Goal: Task Accomplishment & Management: Manage account settings

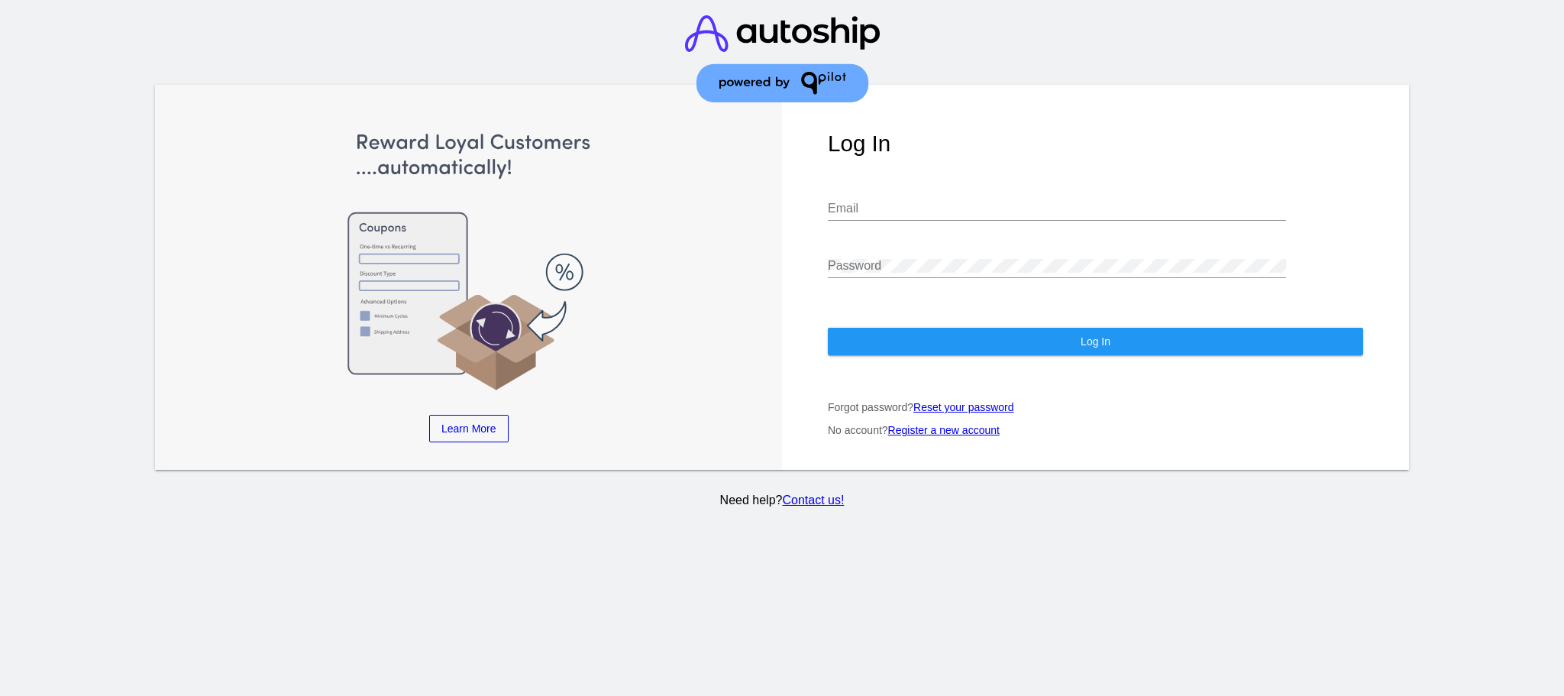
type input "[EMAIL_ADDRESS][DOMAIN_NAME]"
click at [956, 336] on button "Log In" at bounding box center [1095, 341] width 535 height 27
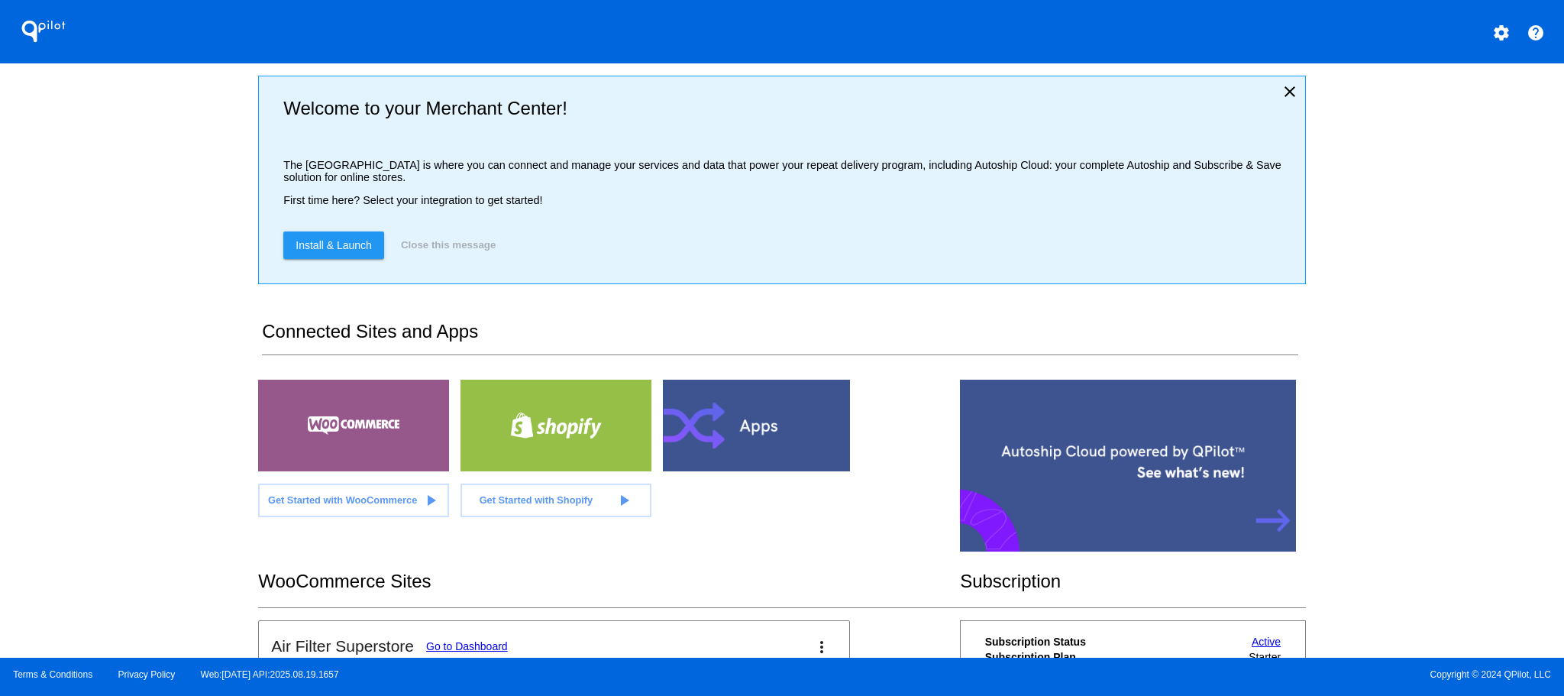
click at [199, 277] on div "QPilot settings help Welcome to your Merchant Center! The [GEOGRAPHIC_DATA] is …" at bounding box center [782, 328] width 1564 height 657
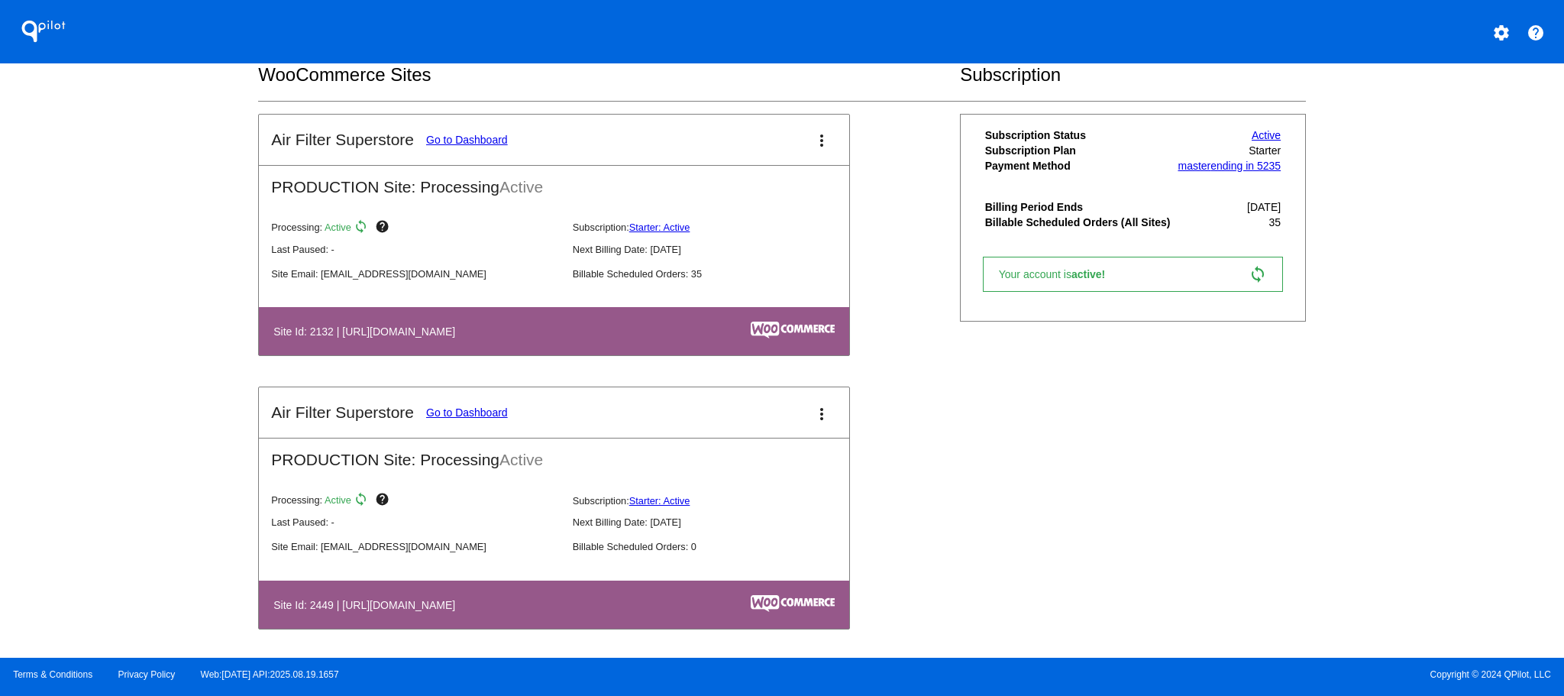
scroll to position [509, 0]
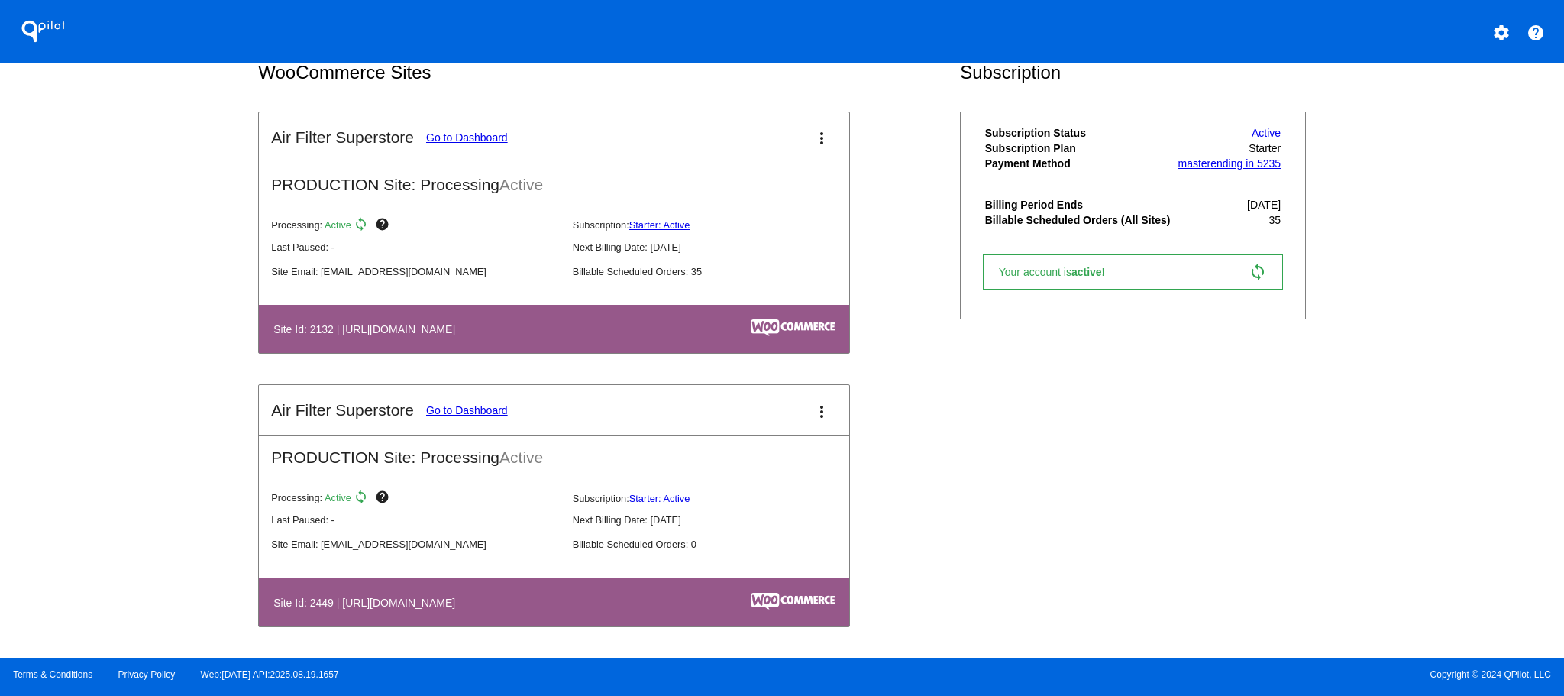
click at [816, 413] on mat-icon "more_vert" at bounding box center [821, 411] width 18 height 18
click at [752, 460] on span "edit" at bounding box center [744, 455] width 20 height 13
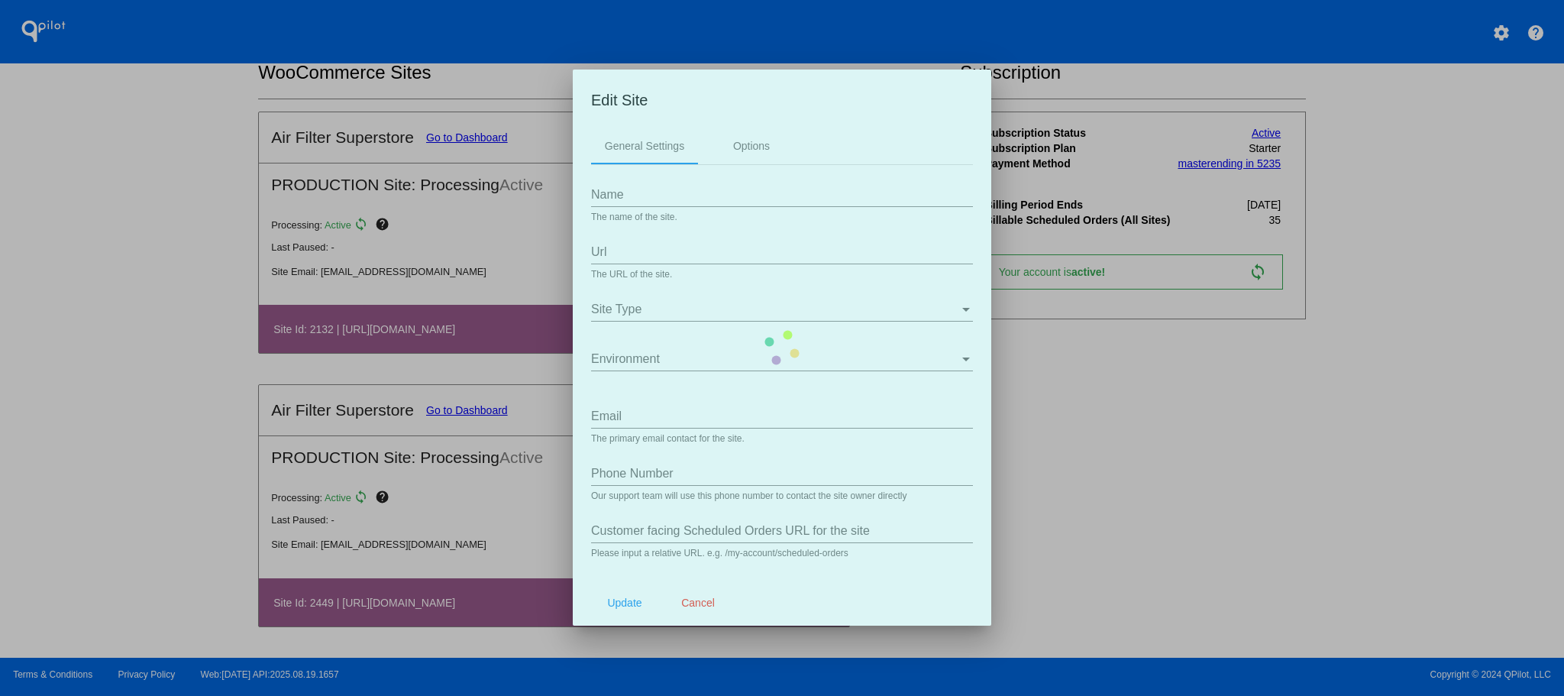
type input "Air Filter Superstore"
type input "[URL][DOMAIN_NAME]"
type input "[EMAIL_ADDRESS][DOMAIN_NAME]"
type input "my-account/payment-methods/"
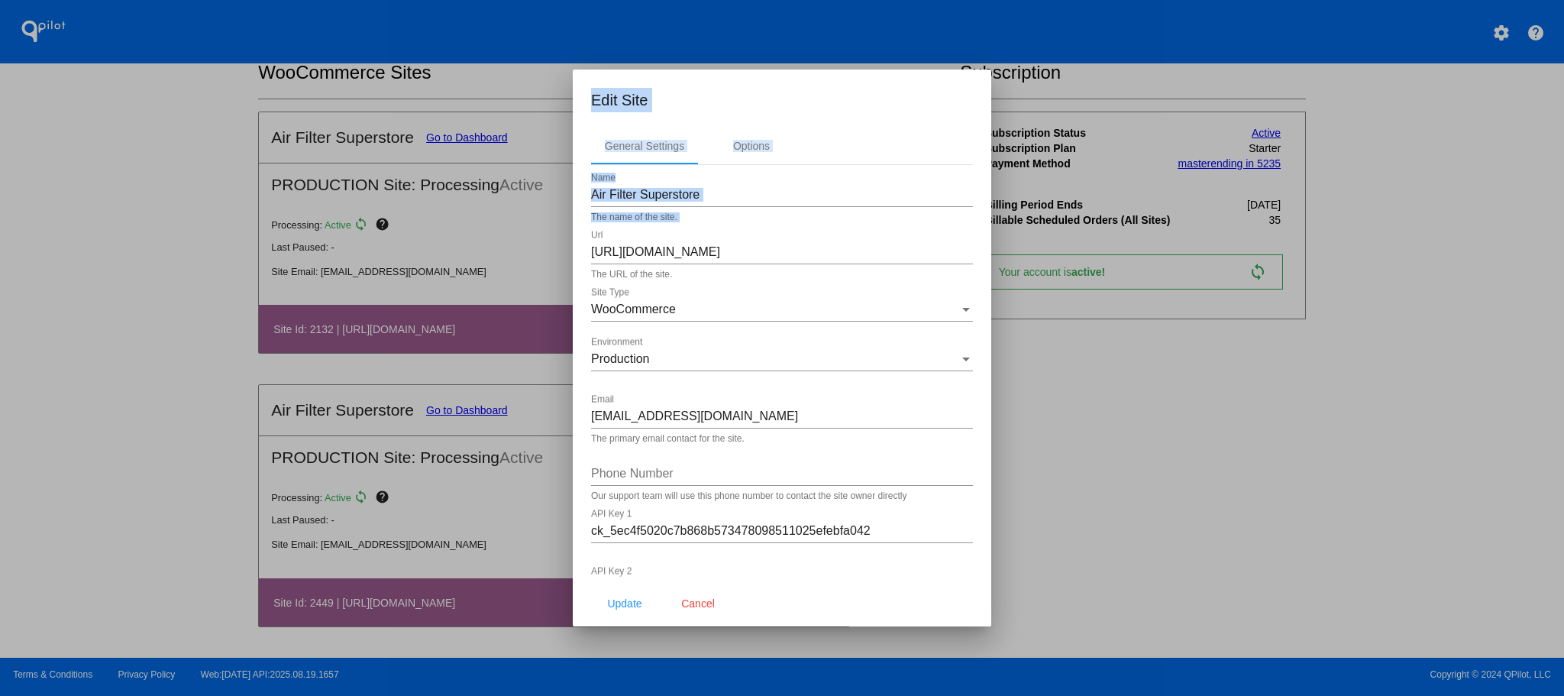
drag, startPoint x: 778, startPoint y: 241, endPoint x: 525, endPoint y: 235, distance: 253.6
click at [525, 235] on div "Edit Site General Settings Options Air Filter Superstore Name The name of the s…" at bounding box center [782, 348] width 1564 height 696
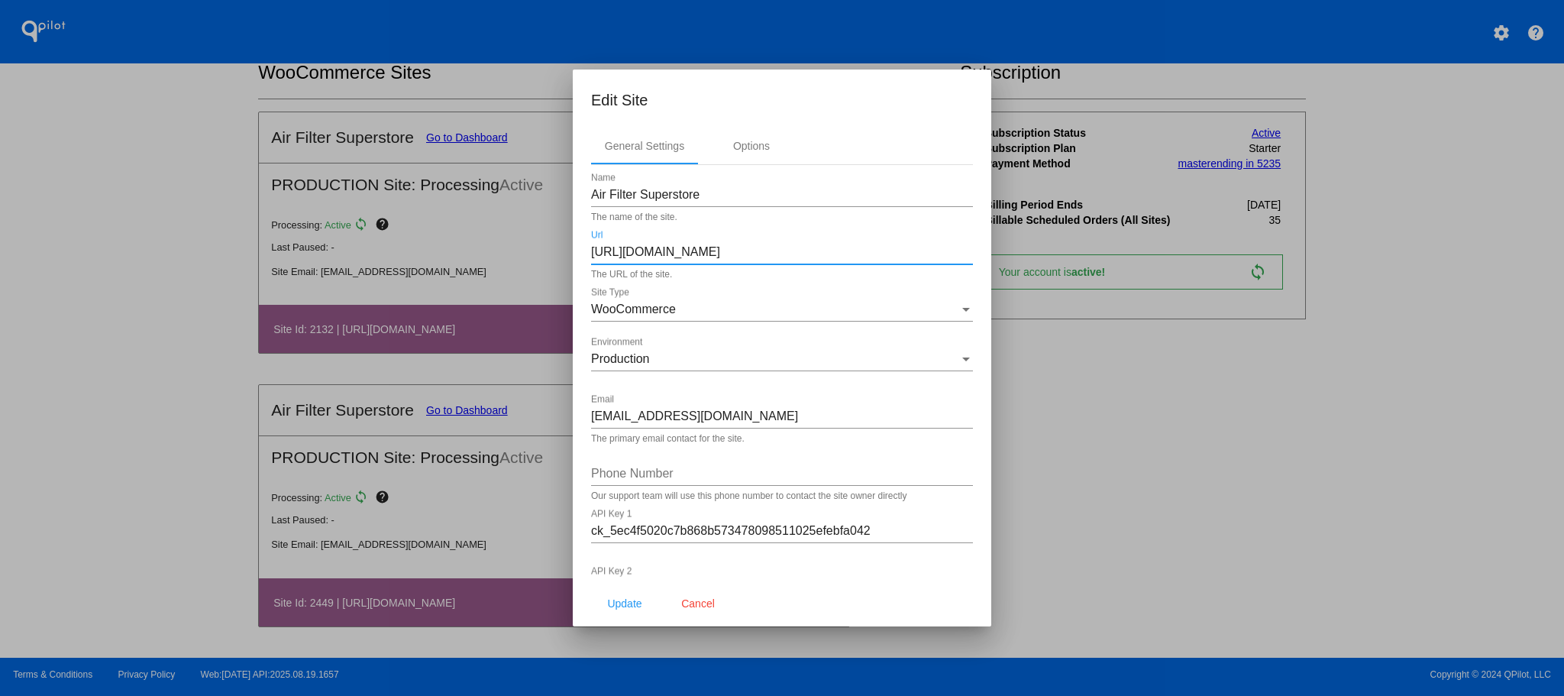
click at [786, 256] on input "[URL][DOMAIN_NAME]" at bounding box center [782, 252] width 382 height 14
paste input "/old"
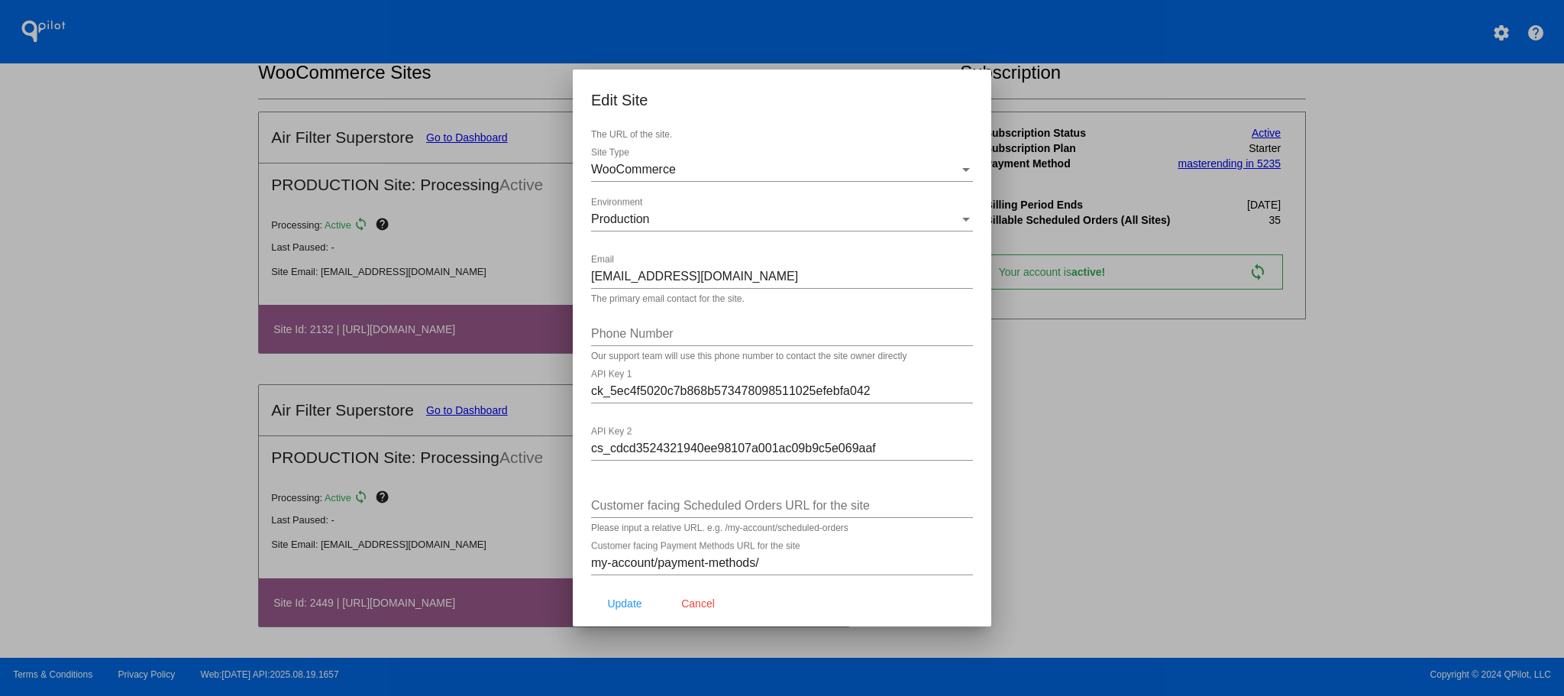
scroll to position [157, 0]
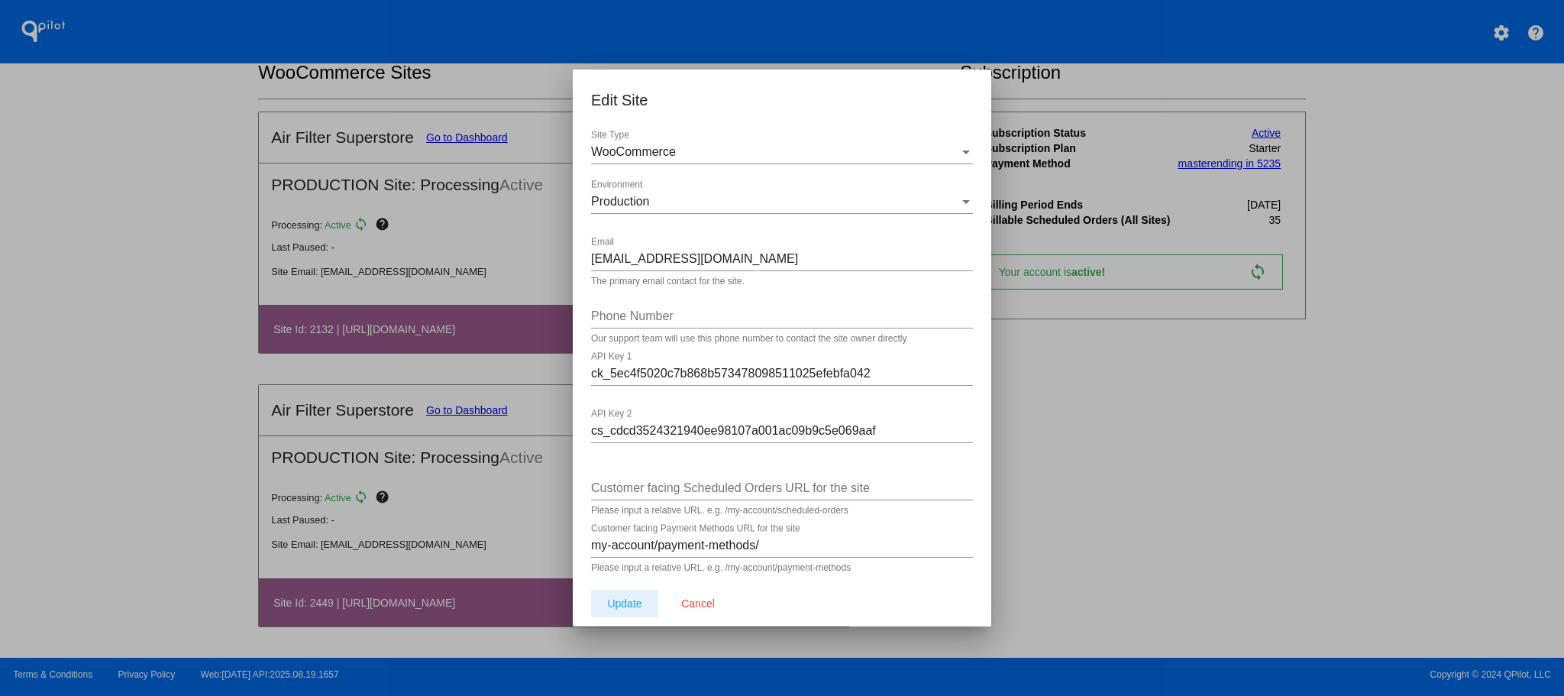
type input "[URL][DOMAIN_NAME]"
click at [635, 597] on span "Update" at bounding box center [624, 603] width 34 height 12
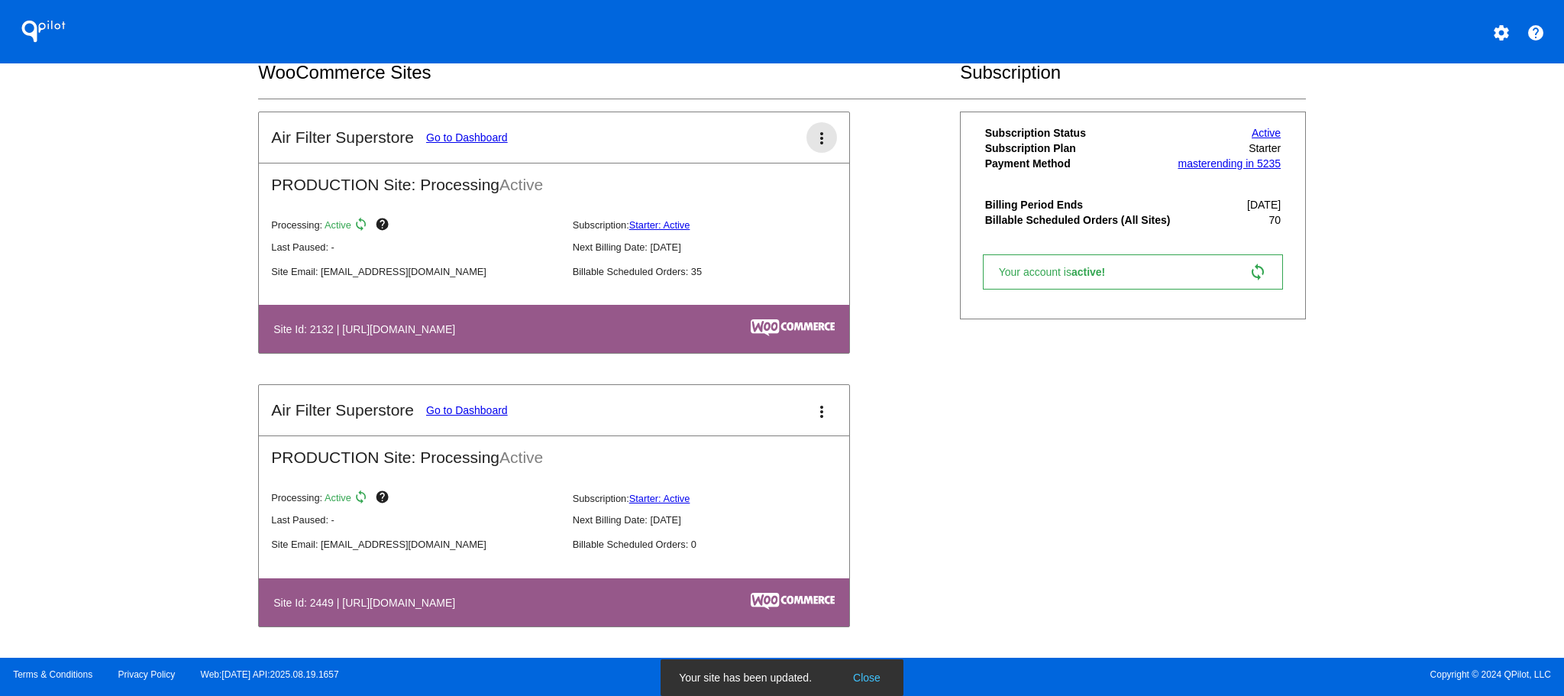
click at [812, 145] on mat-icon "more_vert" at bounding box center [821, 138] width 18 height 18
click at [785, 188] on link "edit edit" at bounding box center [758, 183] width 142 height 37
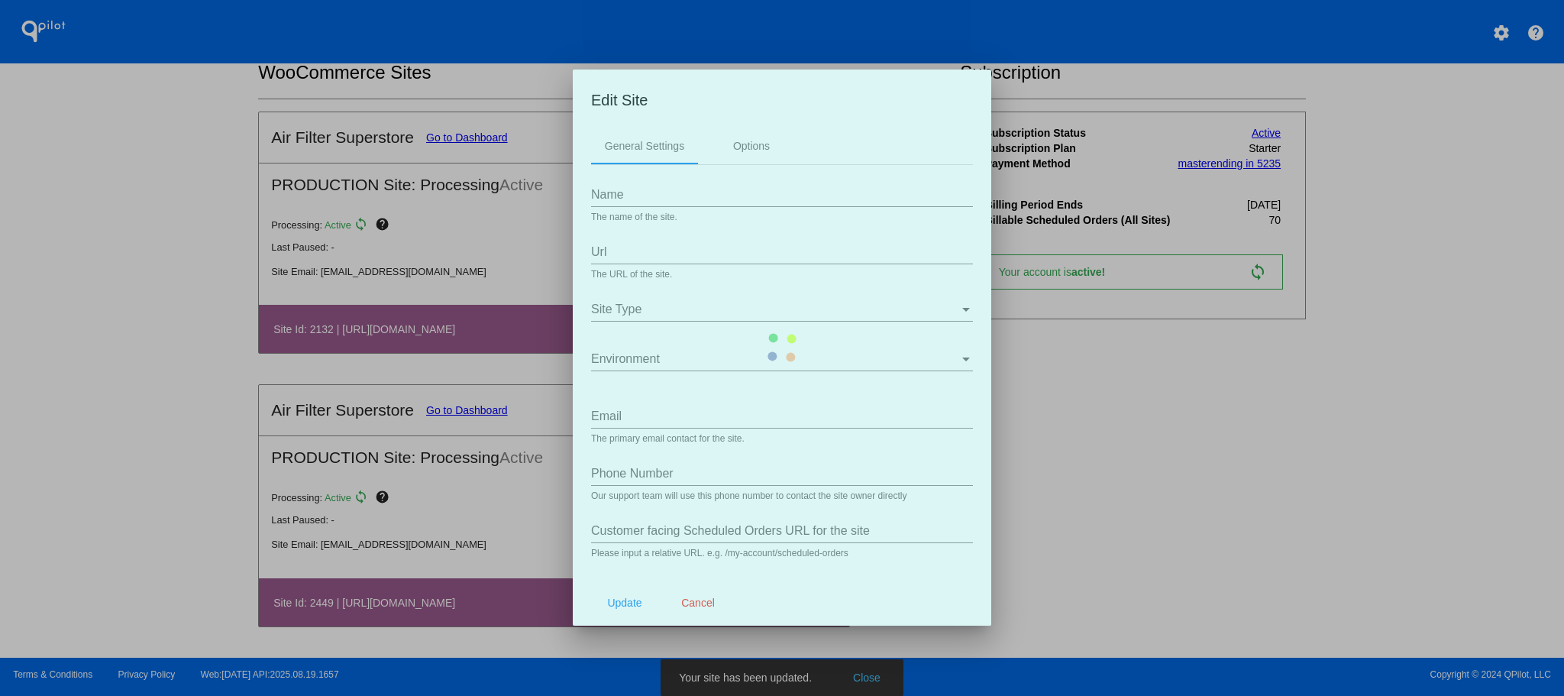
type input "Air Filter Superstore"
type input "[URL][DOMAIN_NAME]"
type input "[EMAIL_ADDRESS][DOMAIN_NAME]"
type input "my-account/payment-methods/"
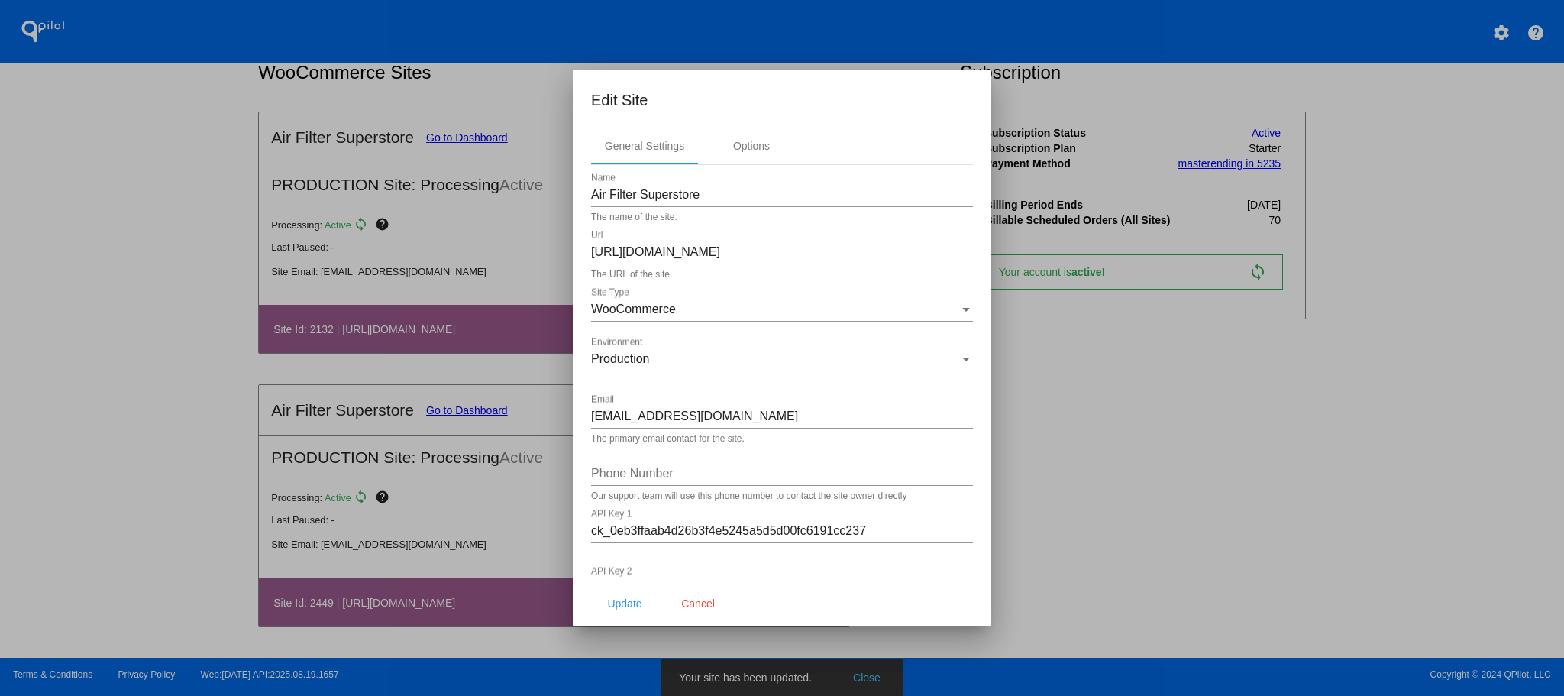
click at [786, 251] on input "[URL][DOMAIN_NAME]" at bounding box center [782, 252] width 382 height 14
type input "[URL][DOMAIN_NAME]"
click at [628, 597] on span "Update" at bounding box center [624, 603] width 34 height 12
